Goal: Information Seeking & Learning: Learn about a topic

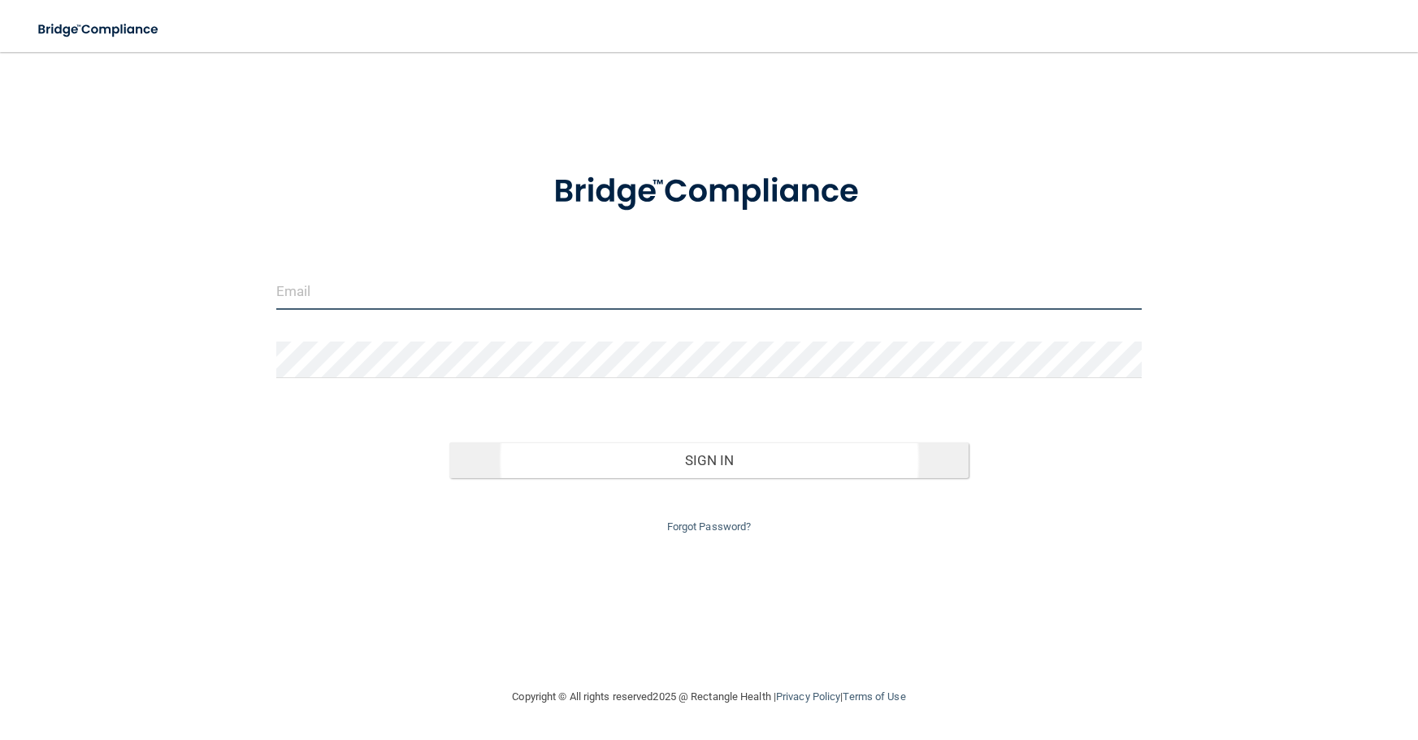
type input "[PERSON_NAME][EMAIL_ADDRESS][PERSON_NAME][DOMAIN_NAME]"
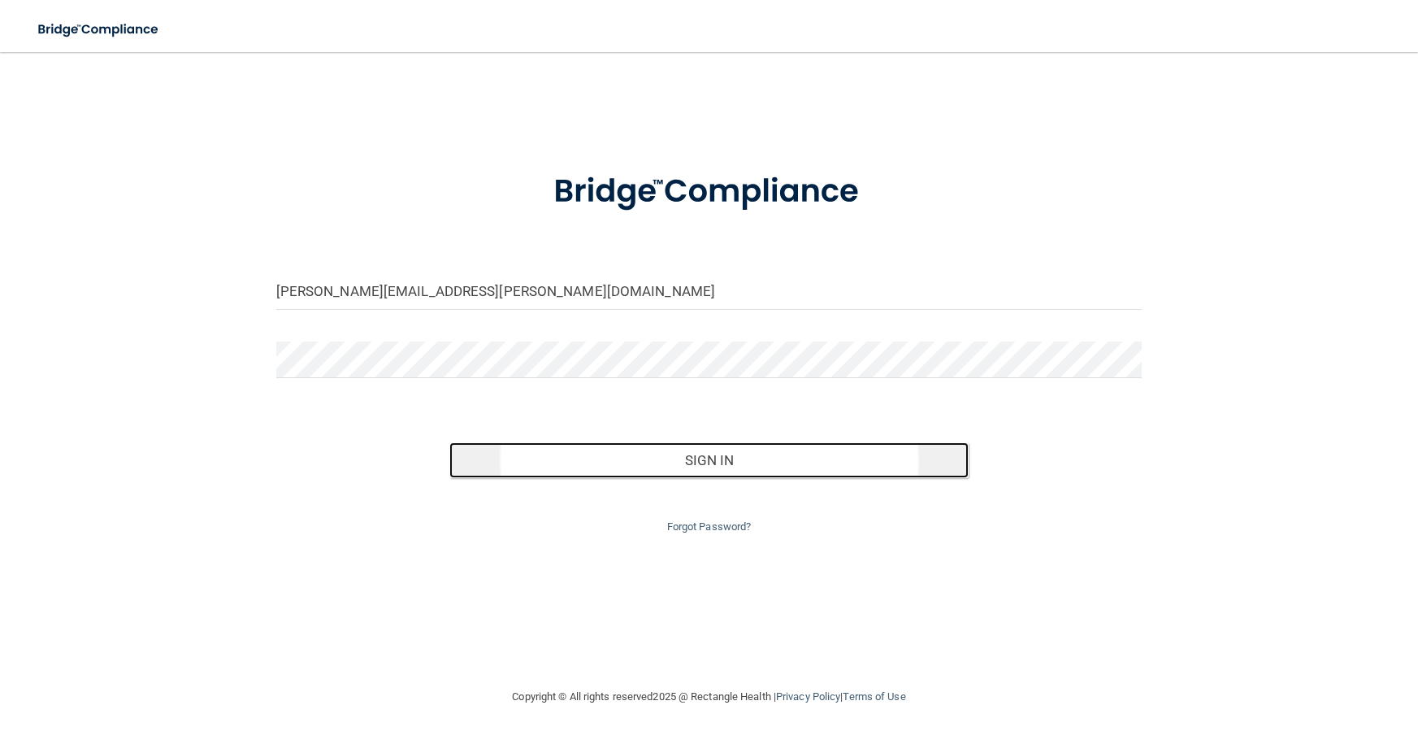
click at [689, 463] on button "Sign In" at bounding box center [708, 460] width 519 height 36
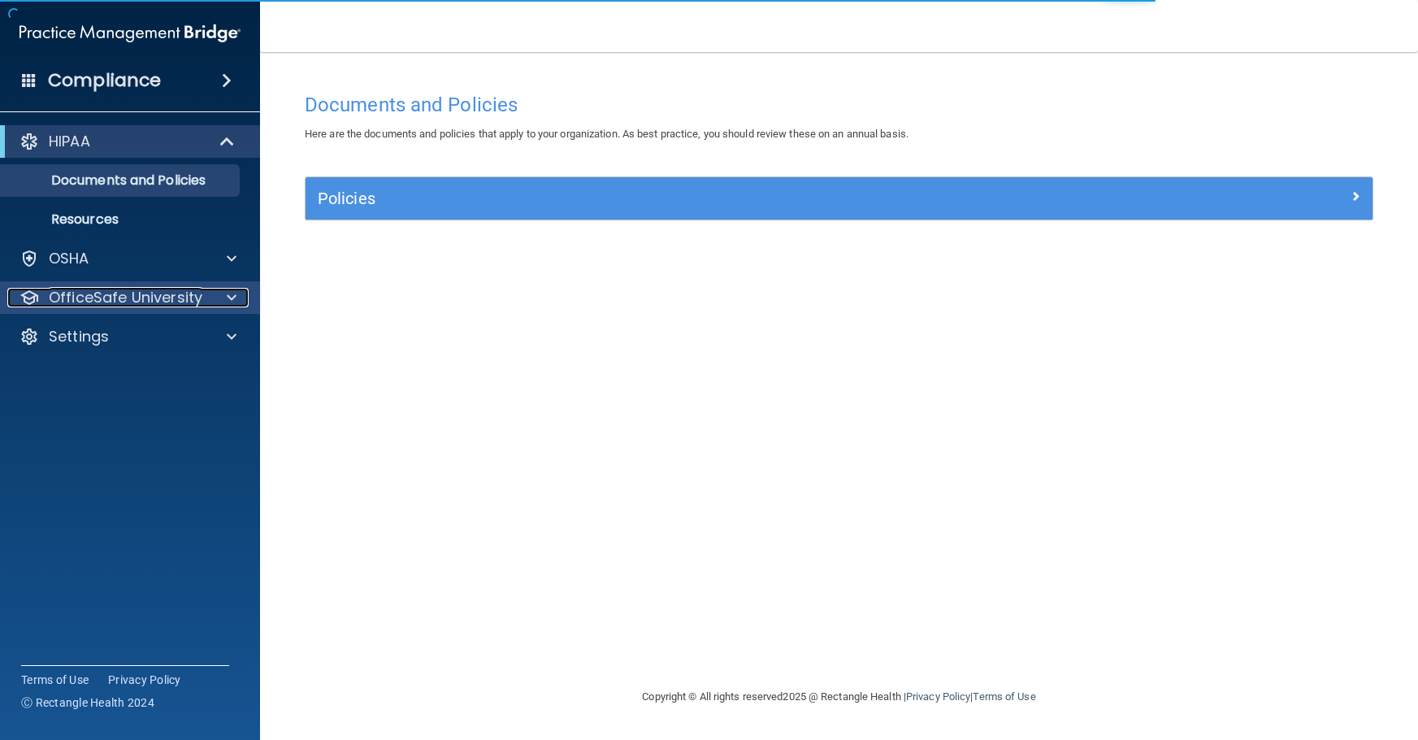
click at [236, 297] on span at bounding box center [232, 298] width 10 height 20
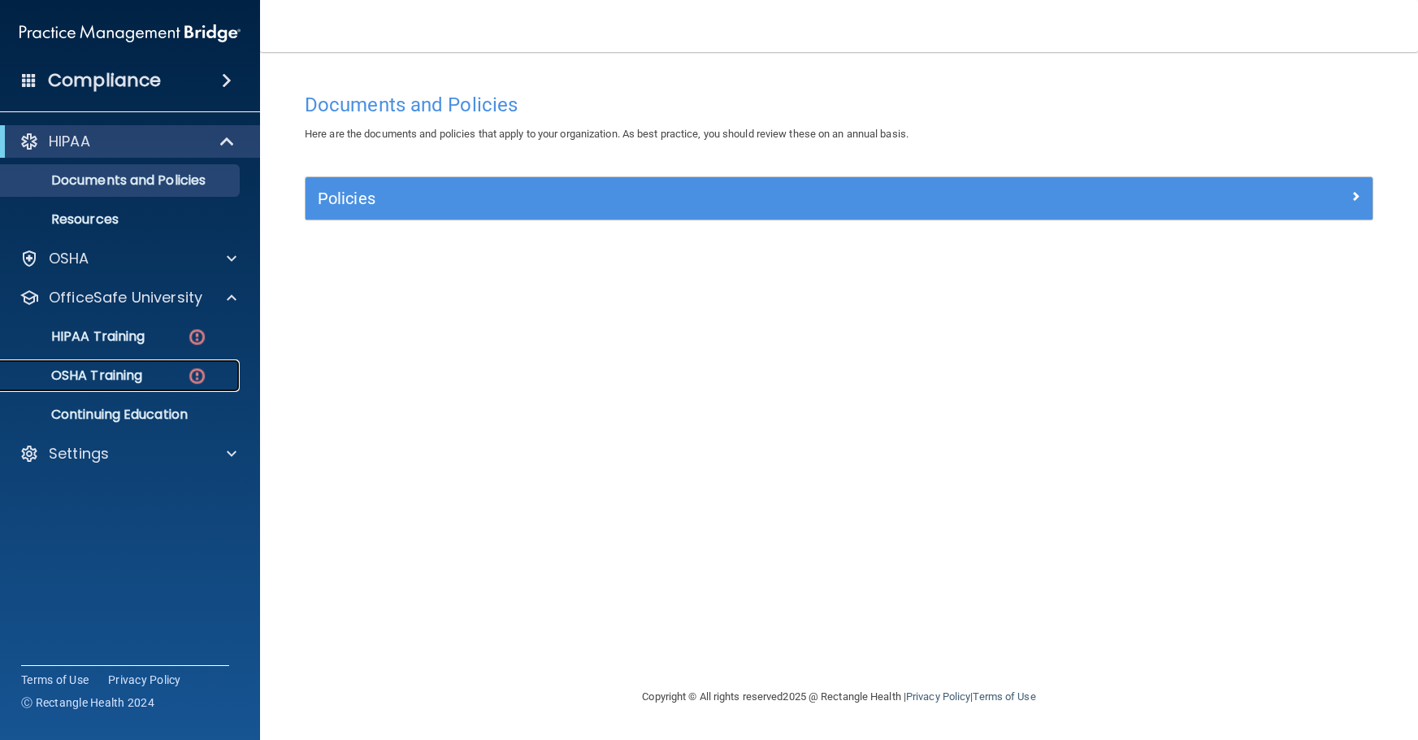
click at [103, 370] on p "OSHA Training" at bounding box center [77, 375] width 132 height 16
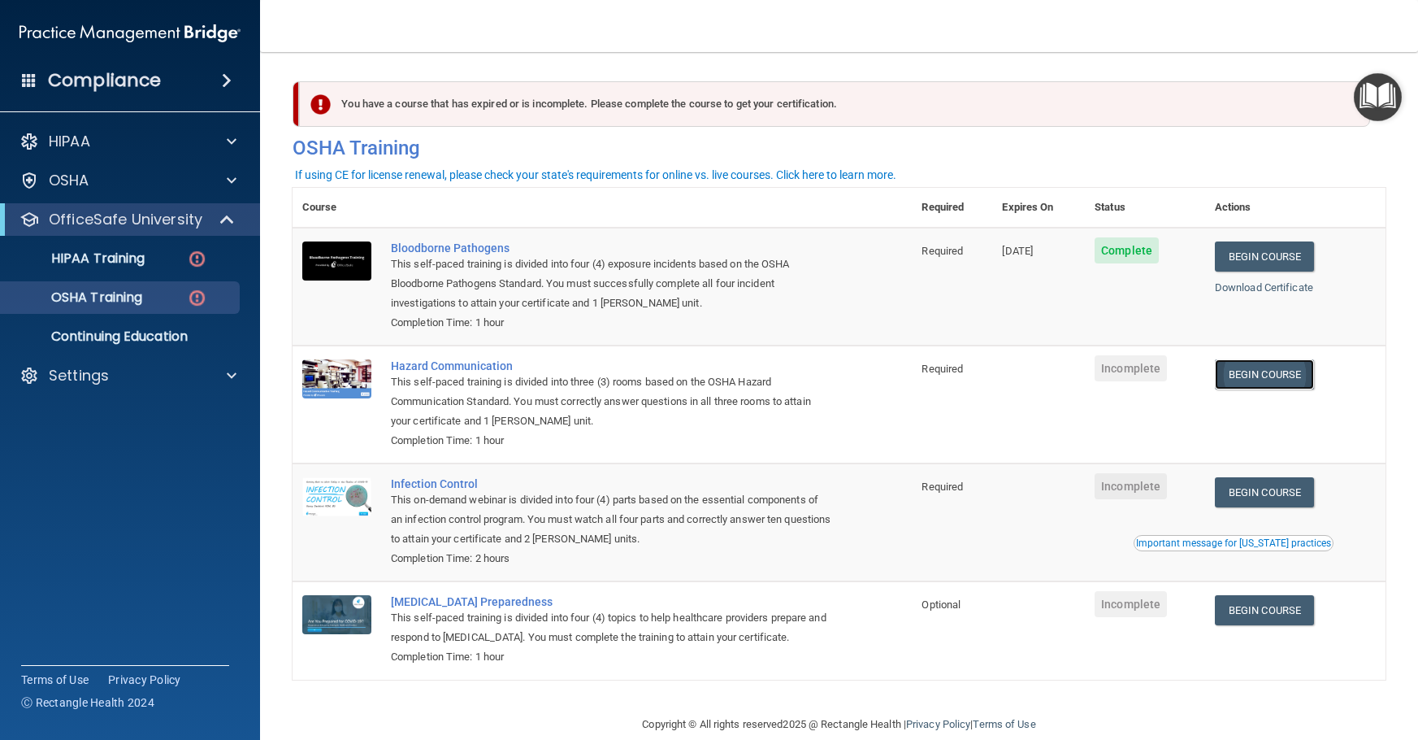
click at [1267, 381] on link "Begin Course" at bounding box center [1264, 374] width 99 height 30
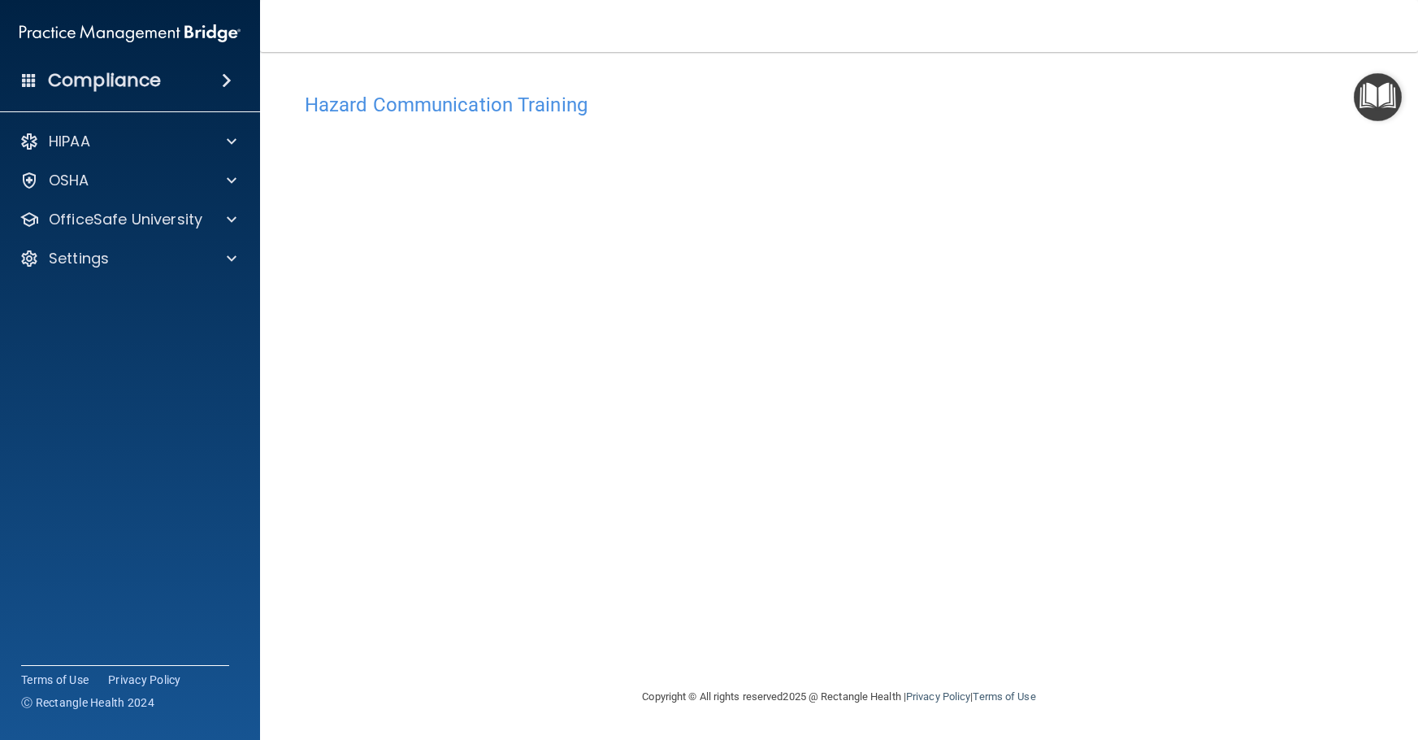
click at [1361, 99] on img "Open Resource Center" at bounding box center [1378, 97] width 48 height 48
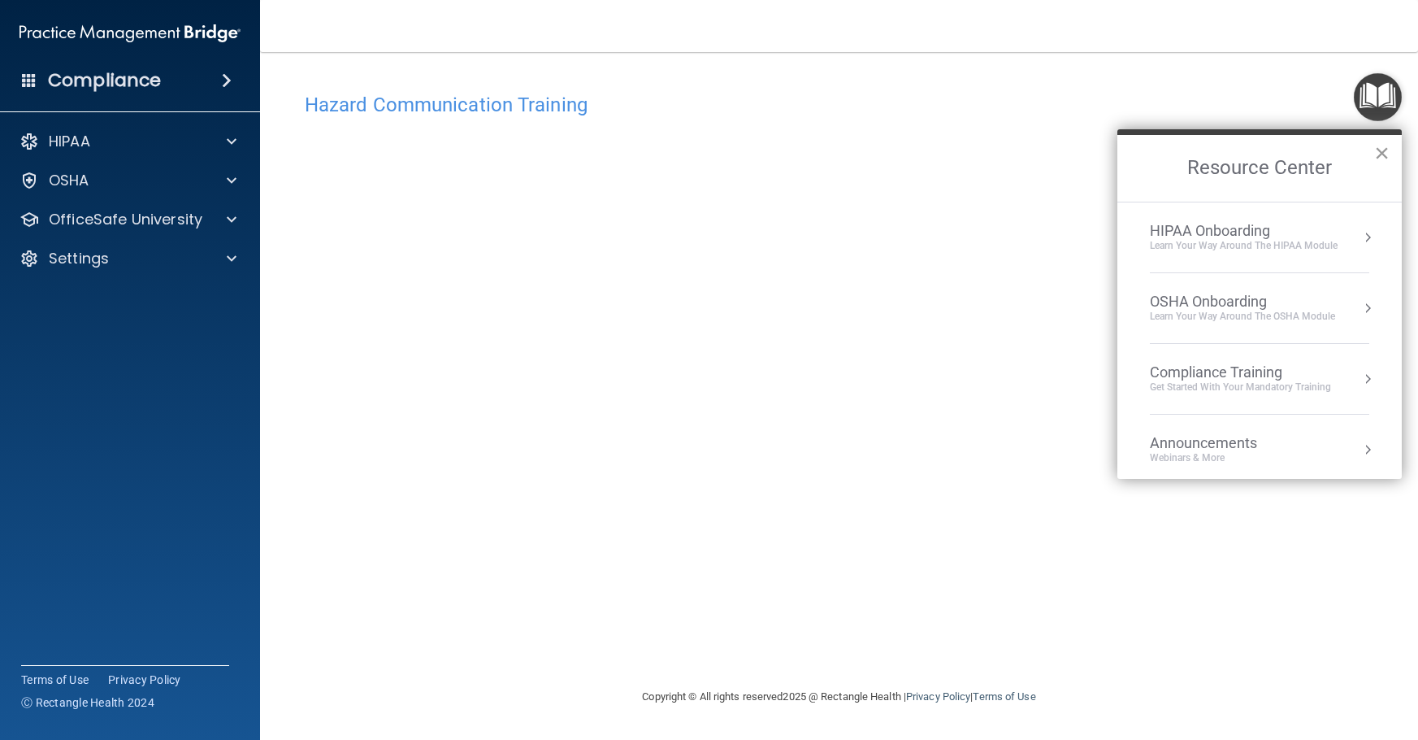
click at [1384, 154] on button "×" at bounding box center [1381, 153] width 15 height 26
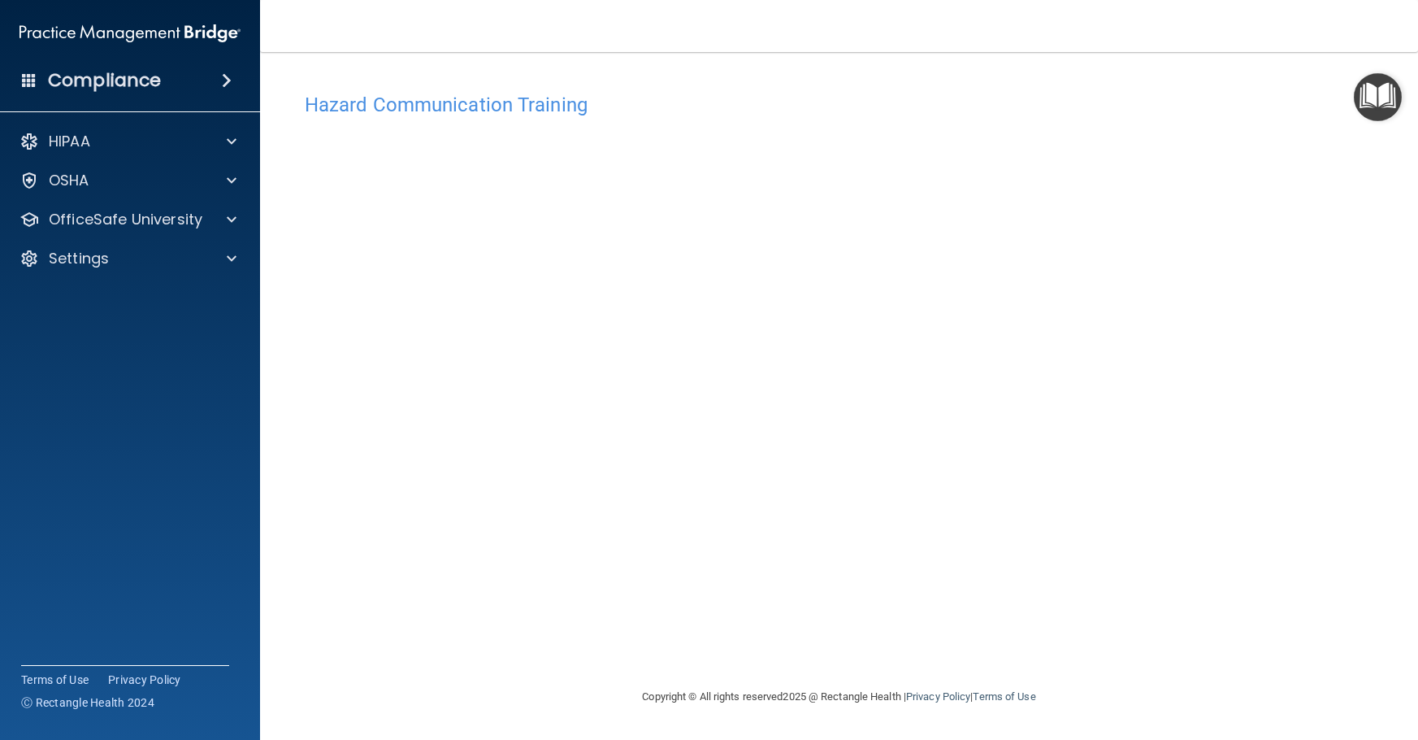
click at [428, 110] on h4 "Hazard Communication Training" at bounding box center [839, 104] width 1069 height 21
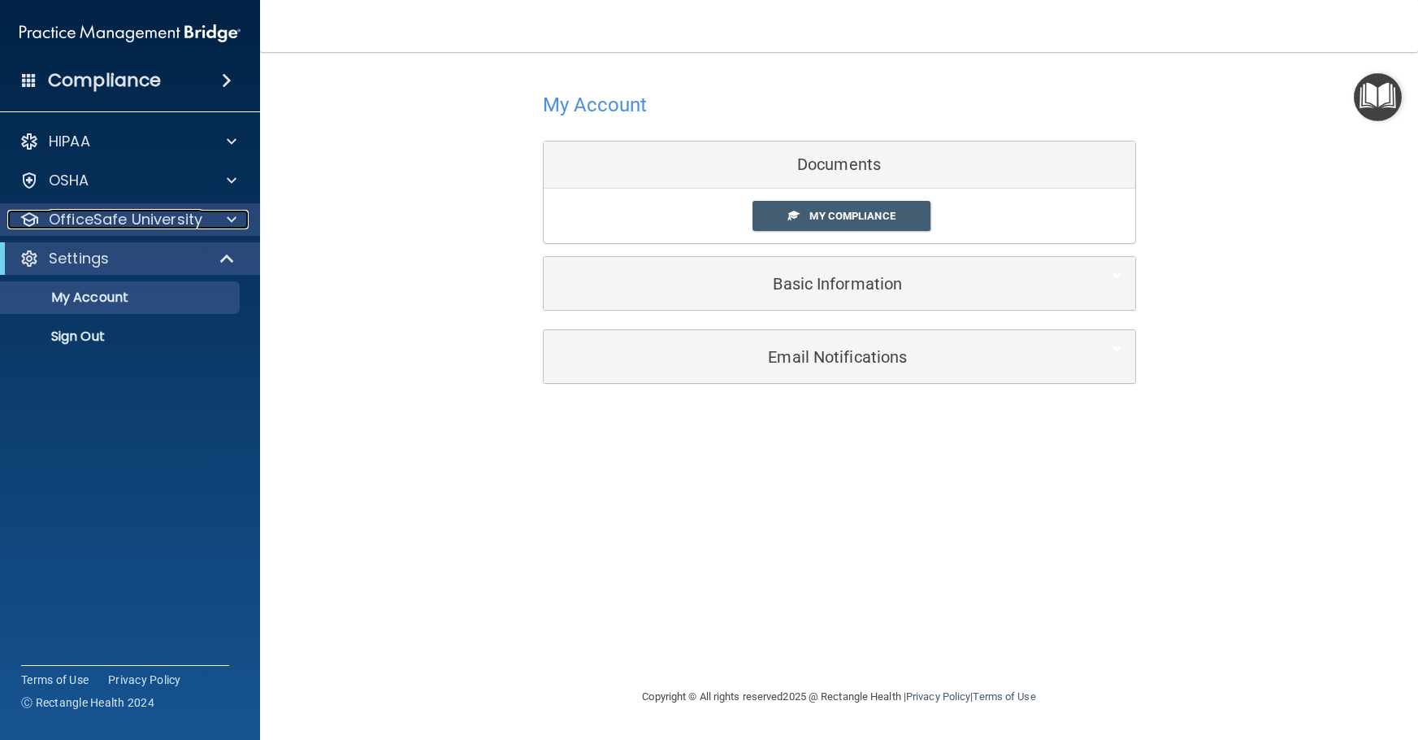
click at [241, 223] on div at bounding box center [229, 220] width 41 height 20
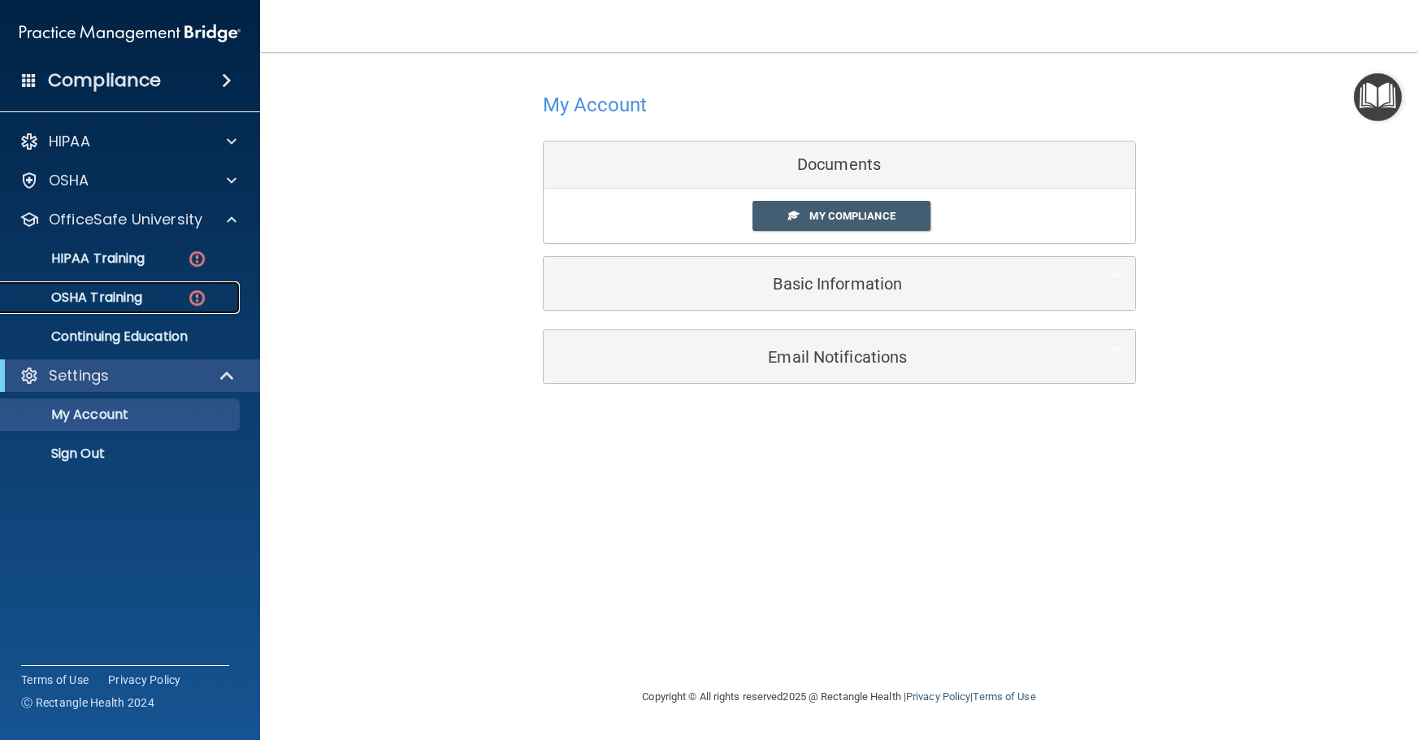
click at [93, 289] on p "OSHA Training" at bounding box center [77, 297] width 132 height 16
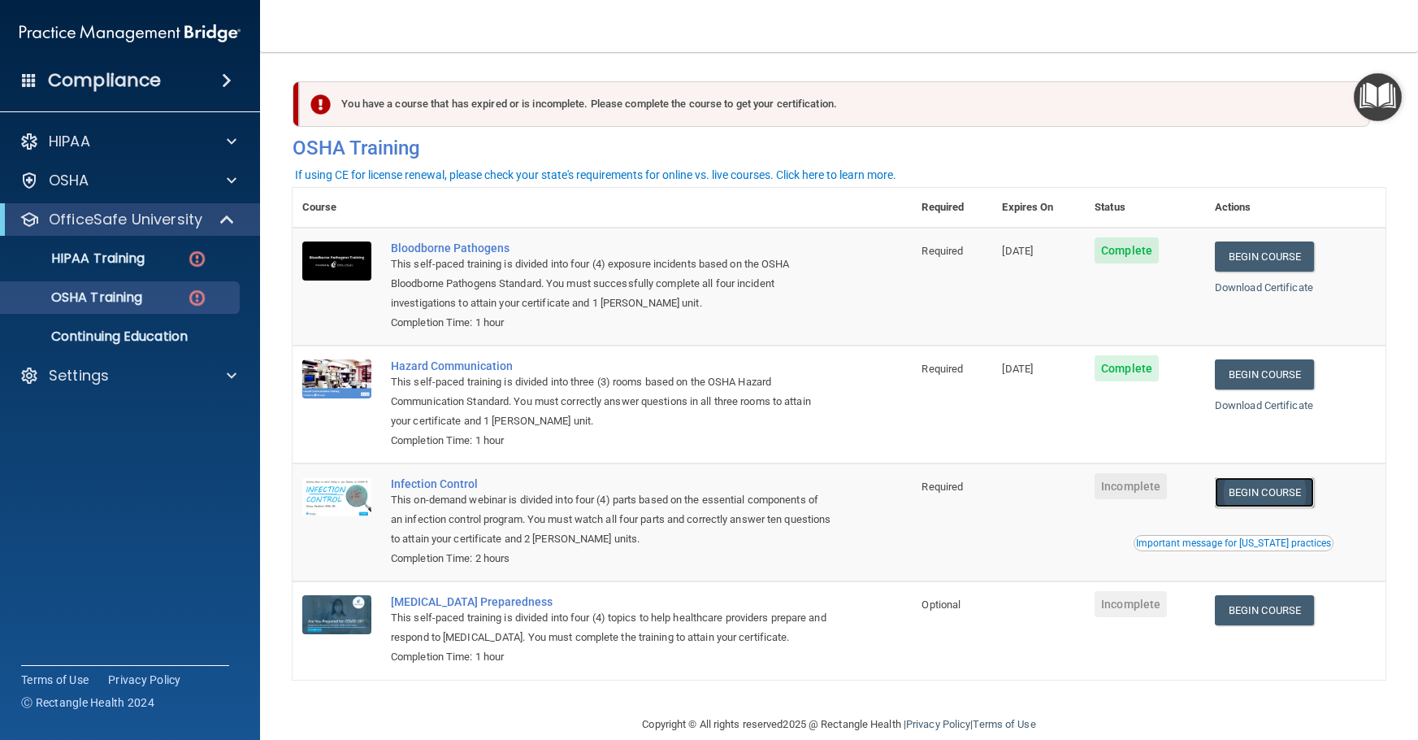
click at [1262, 497] on link "Begin Course" at bounding box center [1264, 492] width 99 height 30
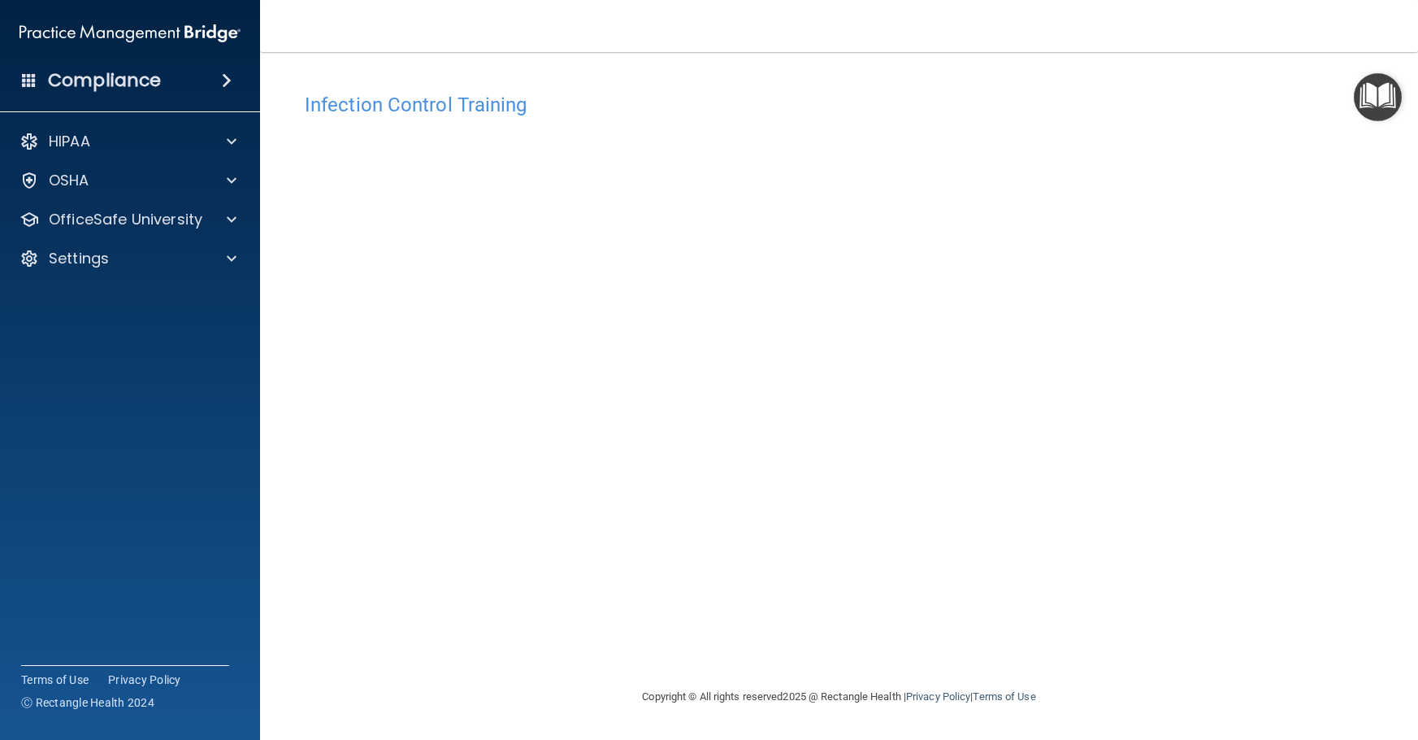
drag, startPoint x: 24, startPoint y: 465, endPoint x: 7, endPoint y: 468, distance: 17.4
click at [24, 465] on accordion "HIPAA Documents and Policies Report an Incident Business Associates Emergency P…" at bounding box center [130, 324] width 261 height 410
click at [1029, 632] on div "Infection Control Training This course doesn’t expire until . Are you sure you …" at bounding box center [839, 386] width 1093 height 602
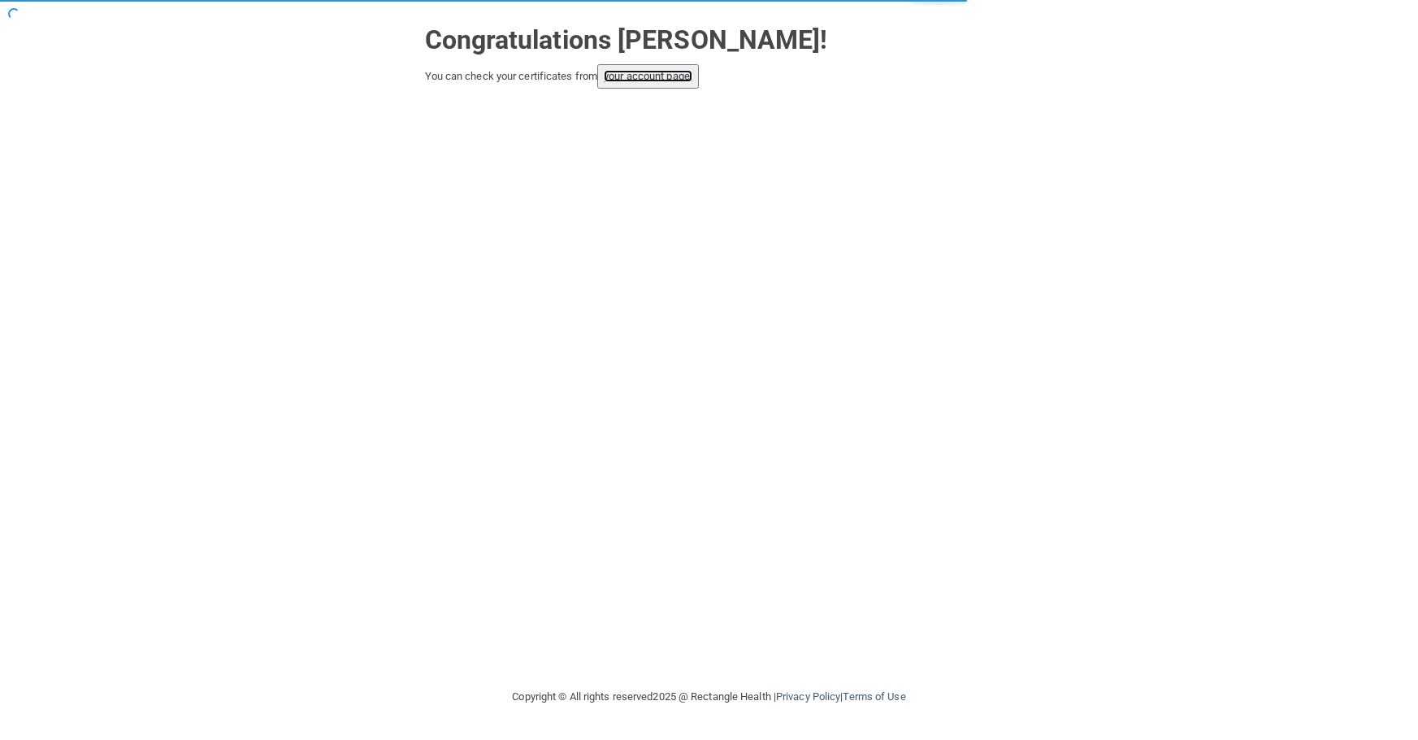
click at [662, 78] on link "your account page!" at bounding box center [648, 76] width 89 height 12
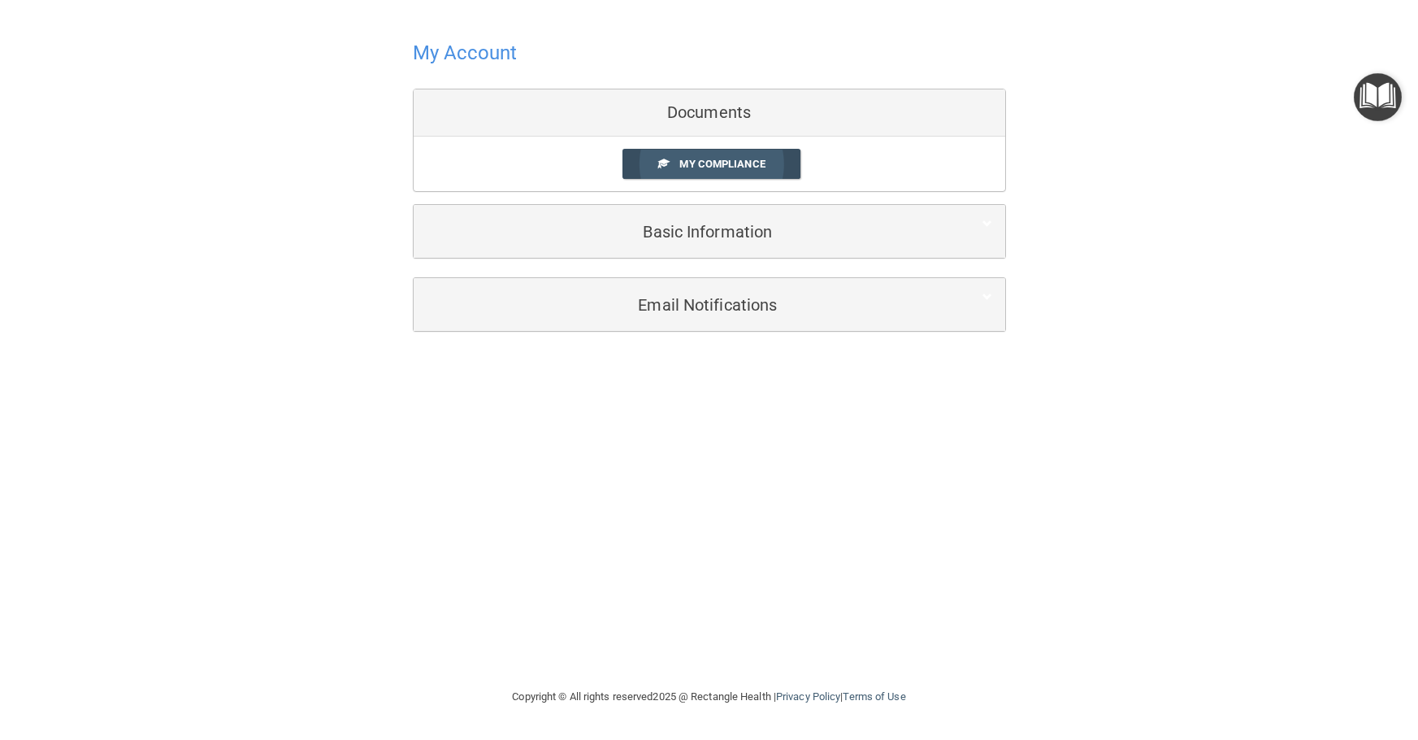
click at [709, 159] on span "My Compliance" at bounding box center [721, 164] width 85 height 12
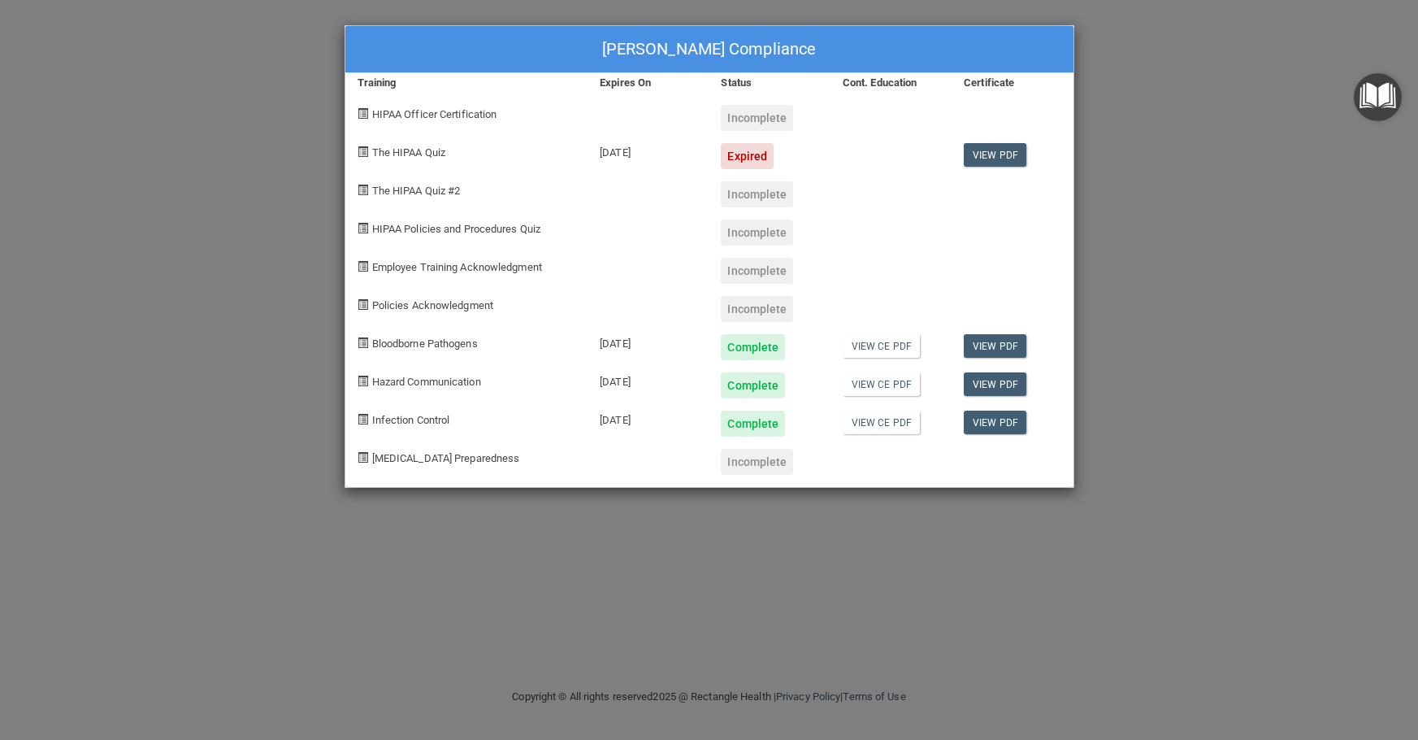
click at [1253, 139] on div "Jenna Smith's Compliance Training Expires On Status Cont. Education Certificate…" at bounding box center [709, 370] width 1418 height 740
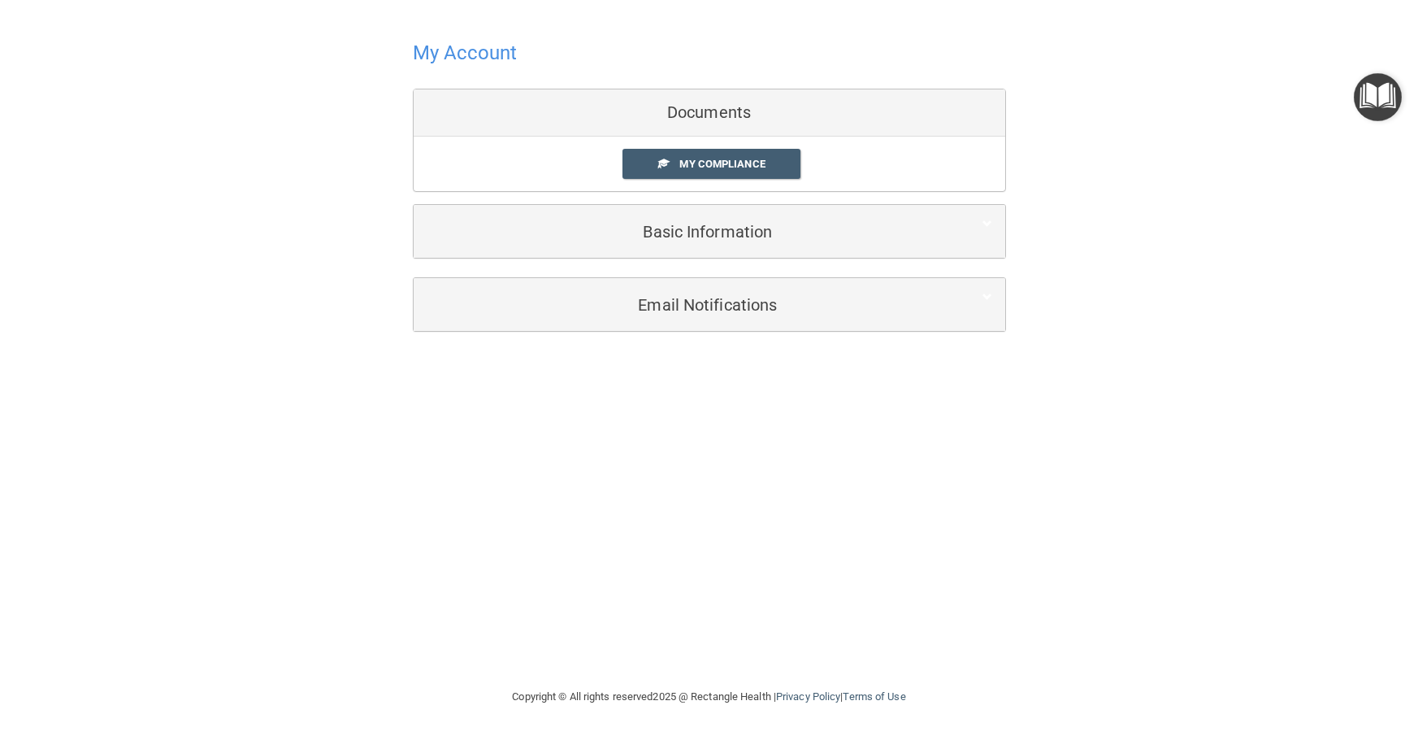
click at [462, 51] on h4 "My Account" at bounding box center [465, 52] width 105 height 21
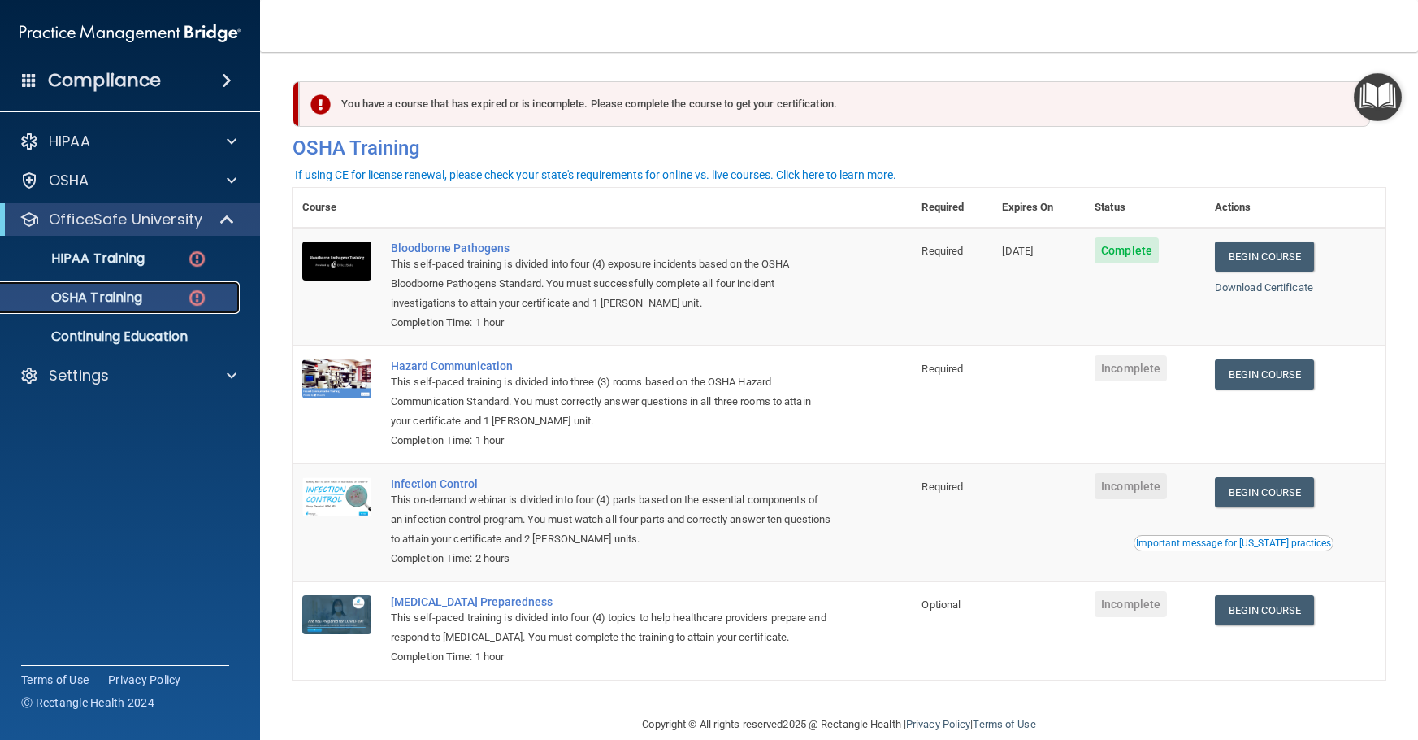
click at [106, 299] on p "OSHA Training" at bounding box center [77, 297] width 132 height 16
click at [95, 259] on p "HIPAA Training" at bounding box center [78, 258] width 134 height 16
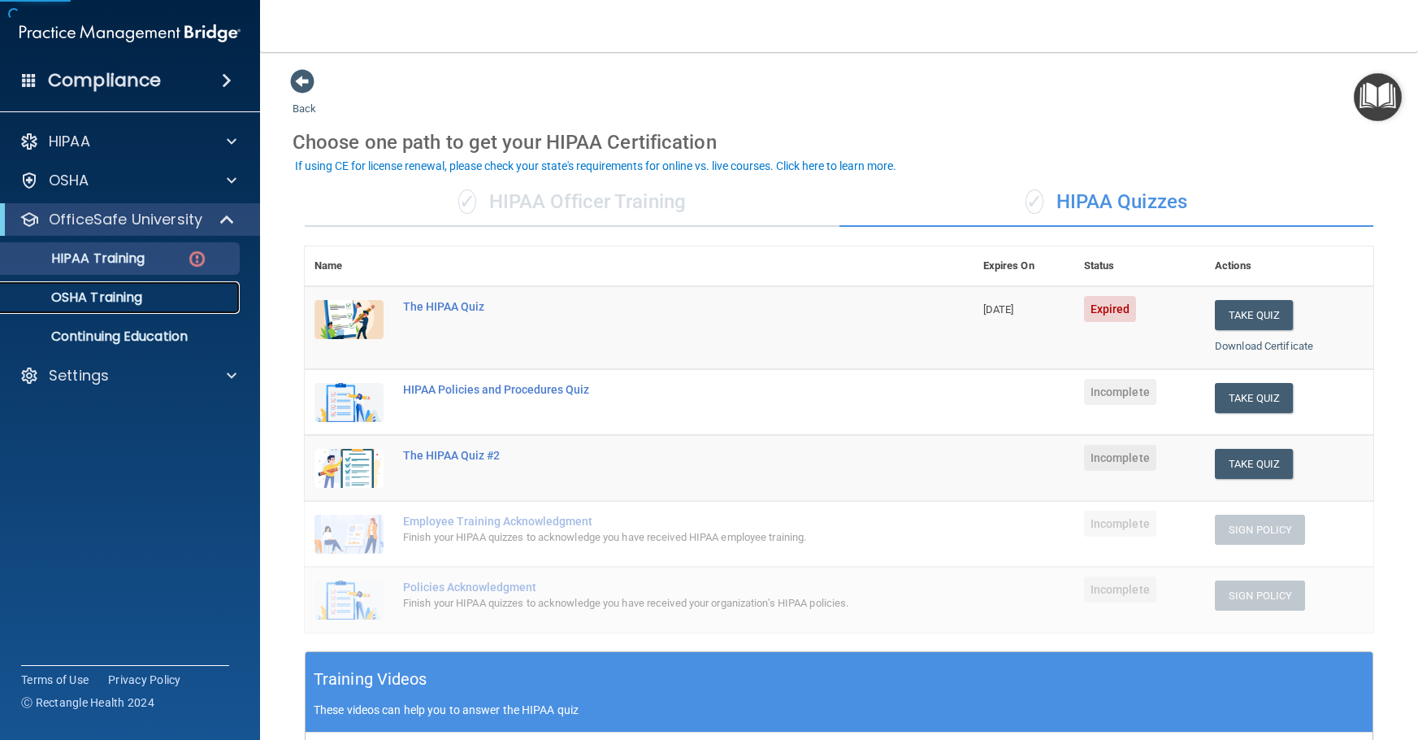
click at [97, 305] on p "OSHA Training" at bounding box center [77, 297] width 132 height 16
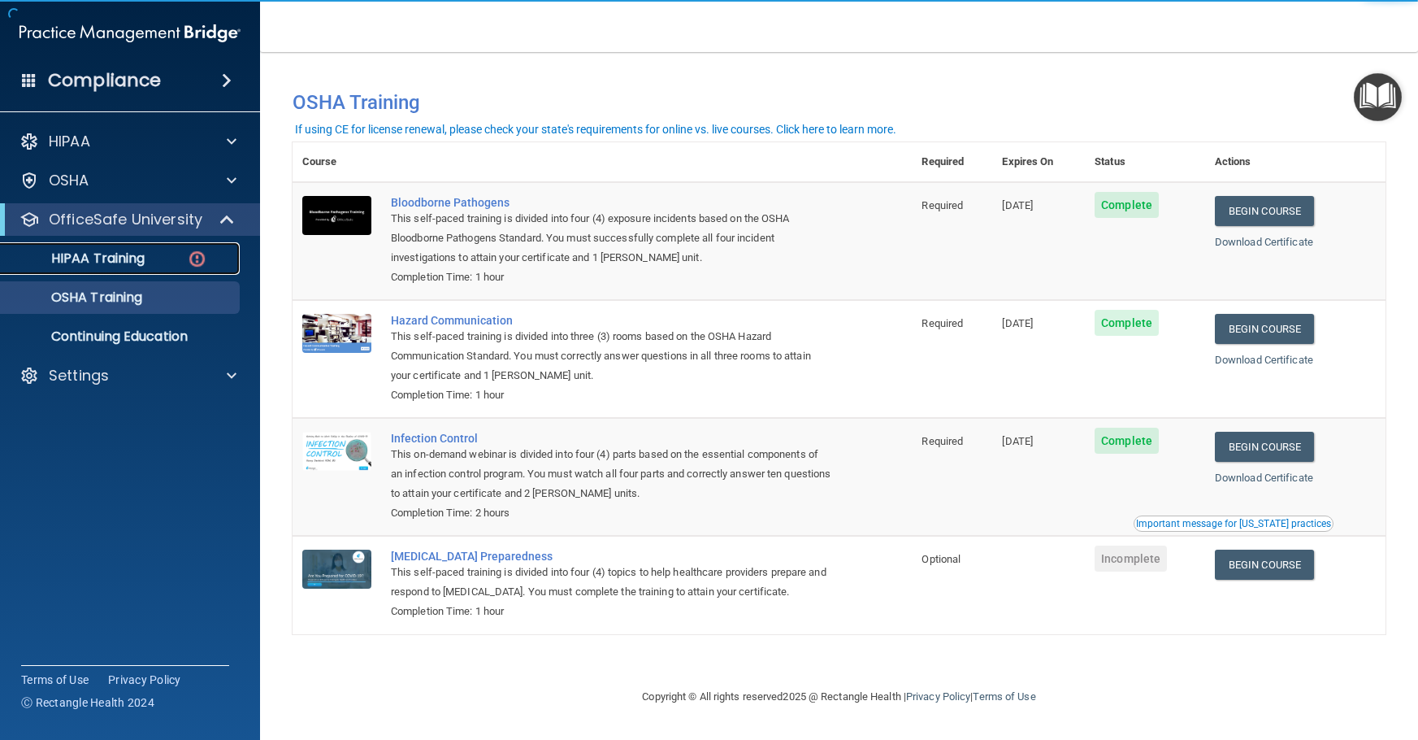
click at [93, 267] on link "HIPAA Training" at bounding box center [112, 258] width 256 height 33
